Goal: Transaction & Acquisition: Obtain resource

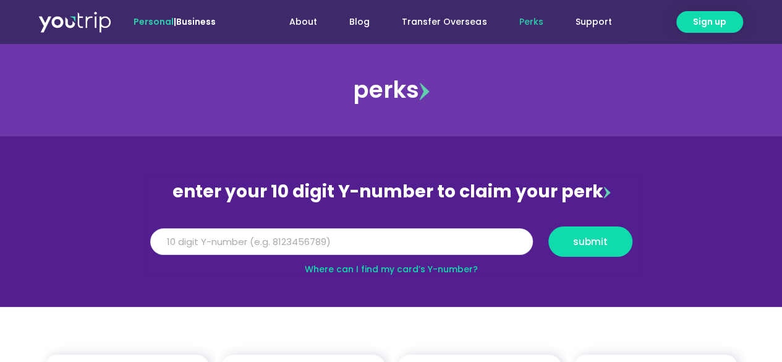
click at [330, 239] on input "Y Number" at bounding box center [341, 241] width 383 height 27
click at [359, 244] on input "Y Number" at bounding box center [341, 241] width 383 height 27
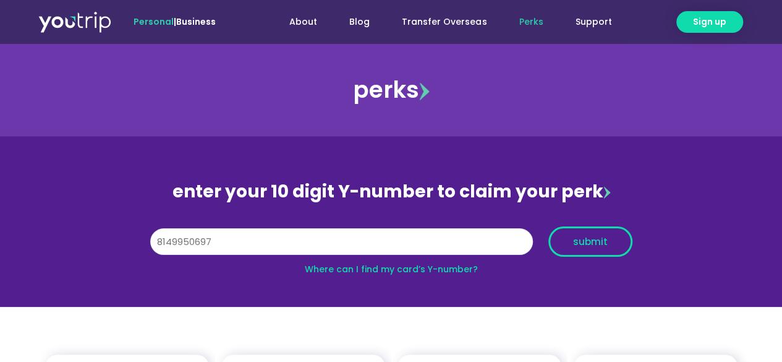
type input "8149950697"
click at [587, 241] on span "submit" at bounding box center [590, 241] width 35 height 9
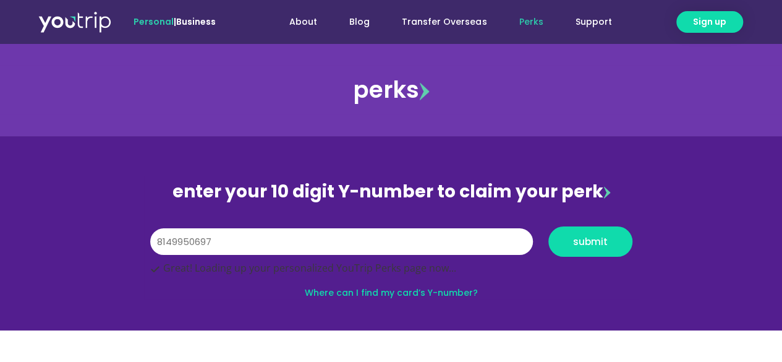
scroll to position [247, 0]
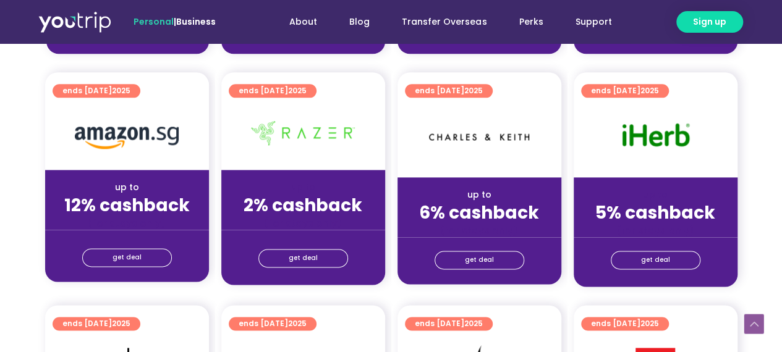
scroll to position [742, 0]
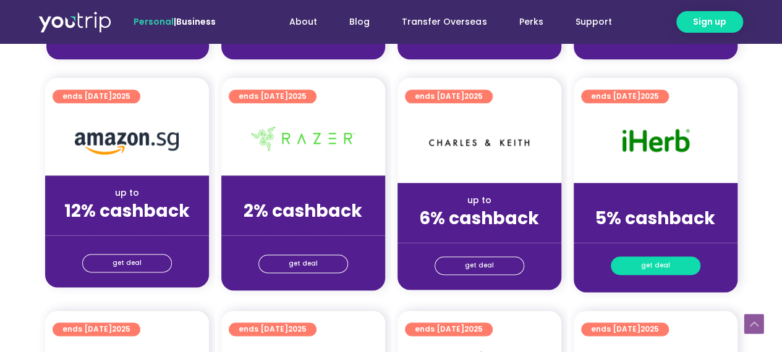
click at [661, 268] on span "get deal" at bounding box center [655, 265] width 29 height 17
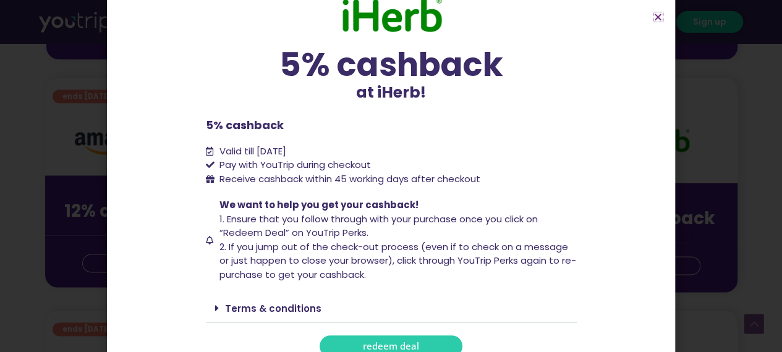
scroll to position [38, 0]
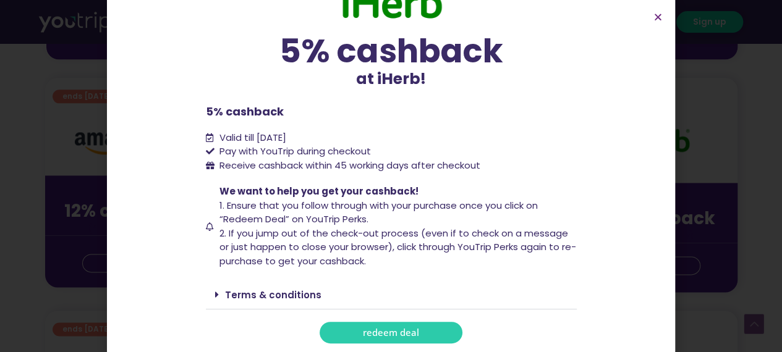
click at [390, 331] on span "redeem deal" at bounding box center [391, 332] width 56 height 9
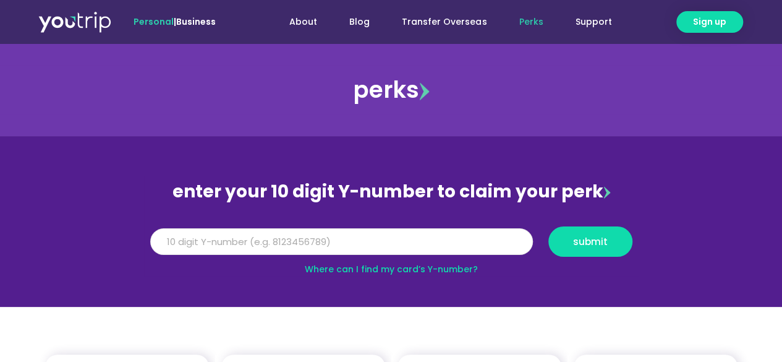
click at [282, 249] on input "Y Number" at bounding box center [341, 241] width 383 height 27
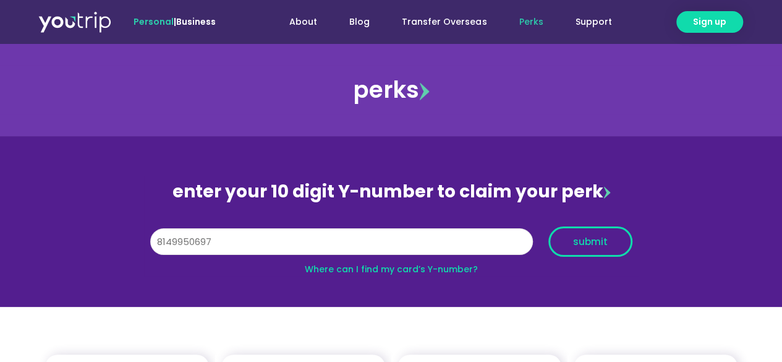
type input "8149950697"
click at [592, 248] on button "submit" at bounding box center [591, 241] width 84 height 30
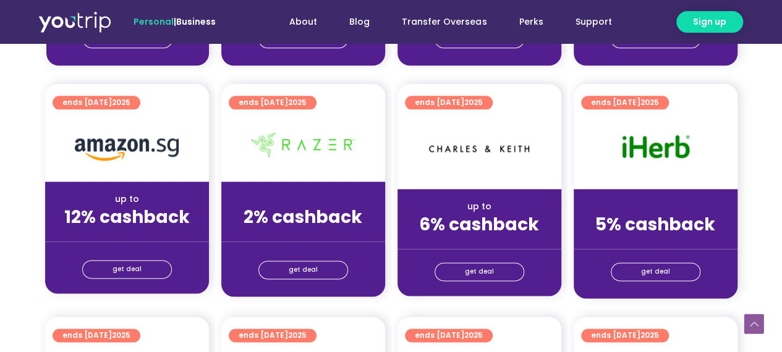
scroll to position [742, 0]
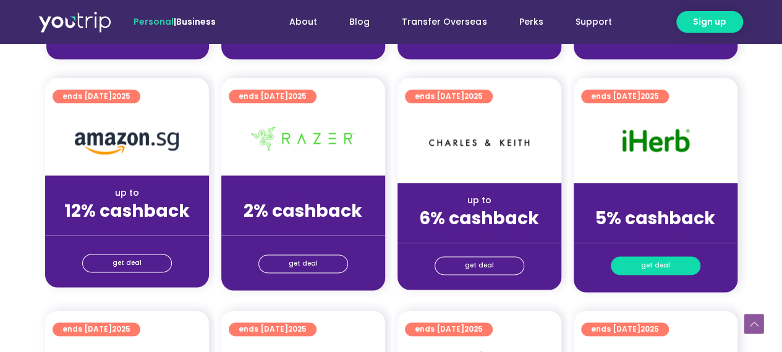
click at [661, 260] on span "get deal" at bounding box center [655, 265] width 29 height 17
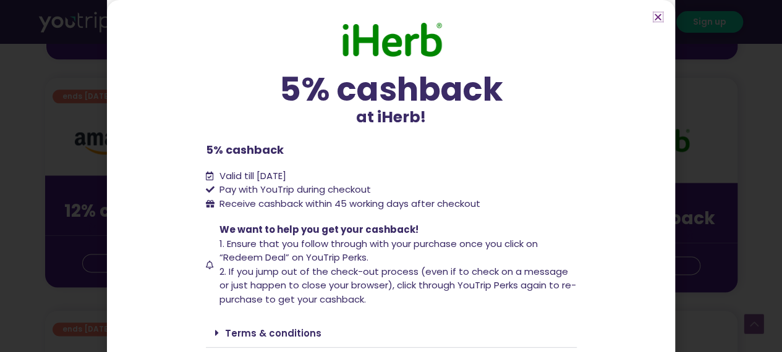
scroll to position [38, 0]
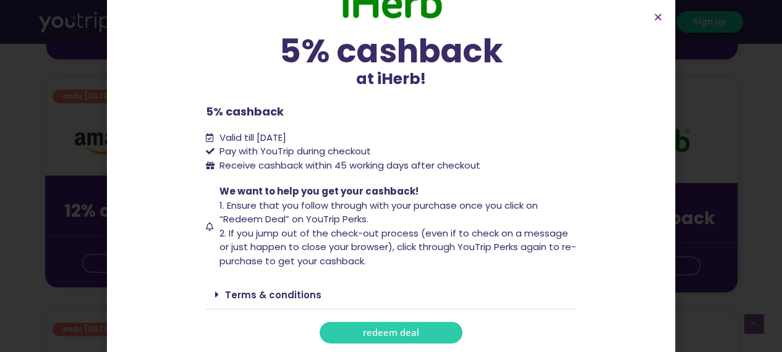
click at [385, 335] on span "redeem deal" at bounding box center [391, 332] width 56 height 9
